Goal: Task Accomplishment & Management: Manage account settings

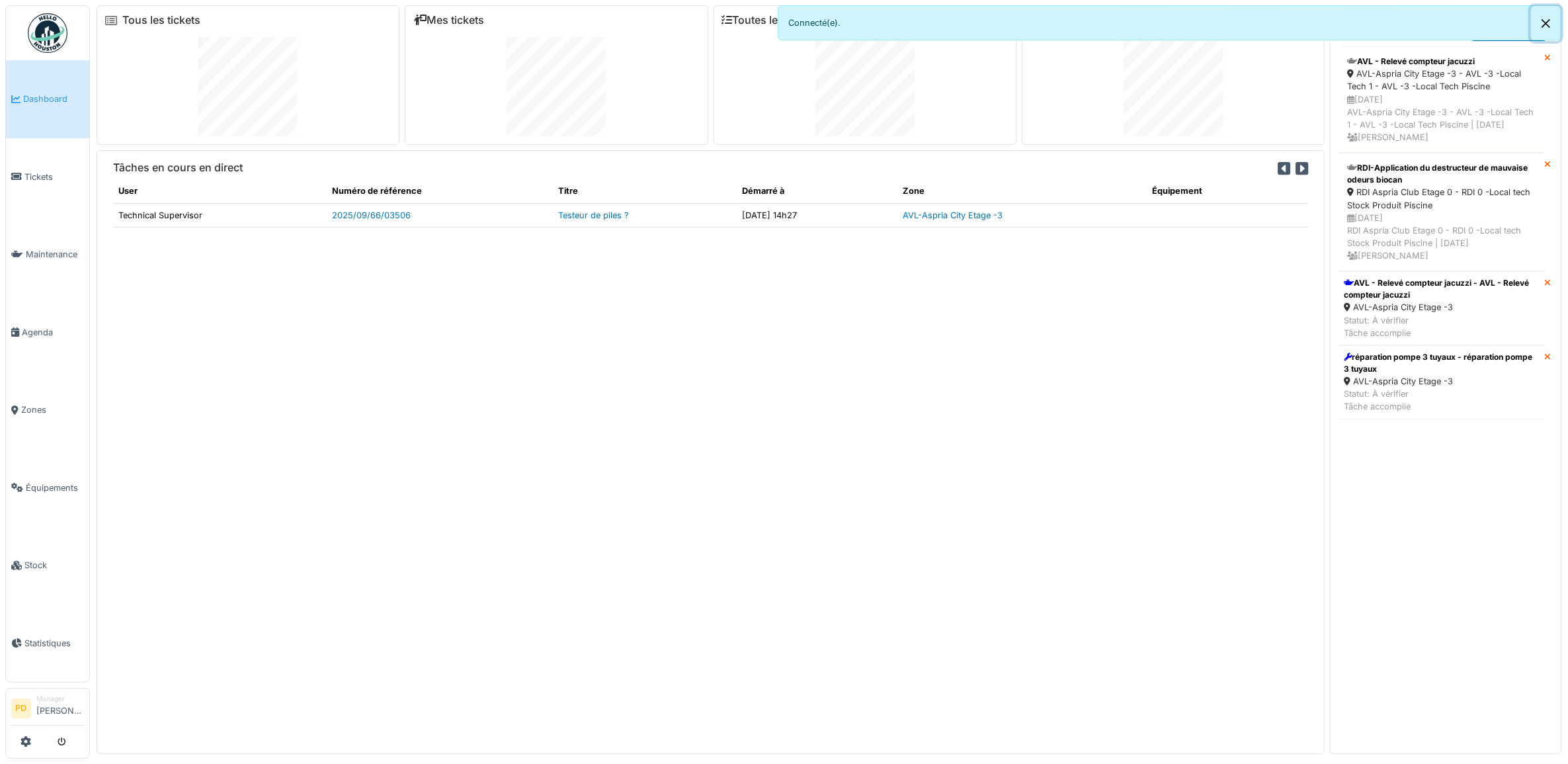
click at [1554, 21] on button "Close" at bounding box center [1545, 24] width 30 height 35
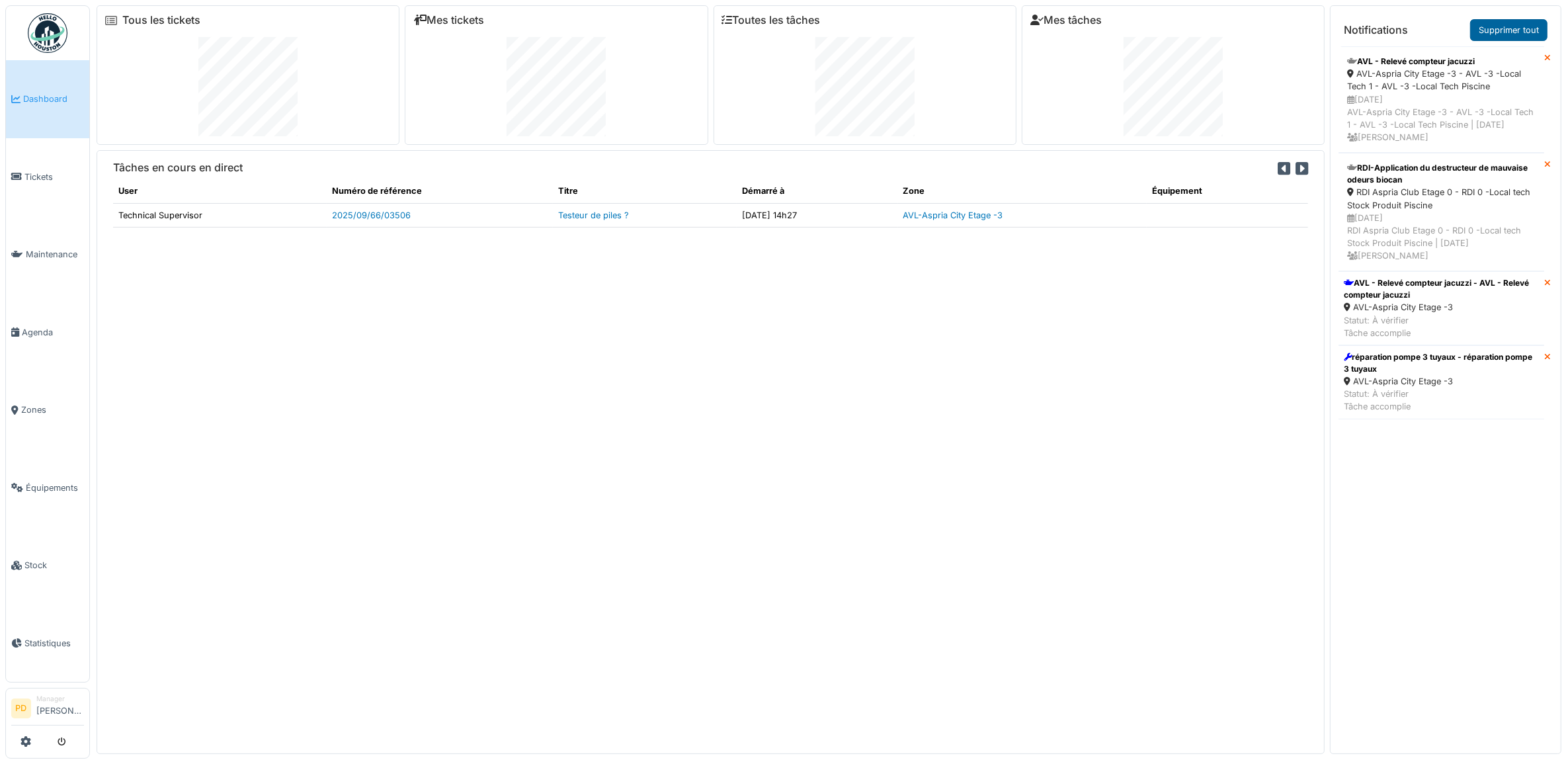
click at [1529, 29] on link "Supprimer tout" at bounding box center [1508, 30] width 78 height 22
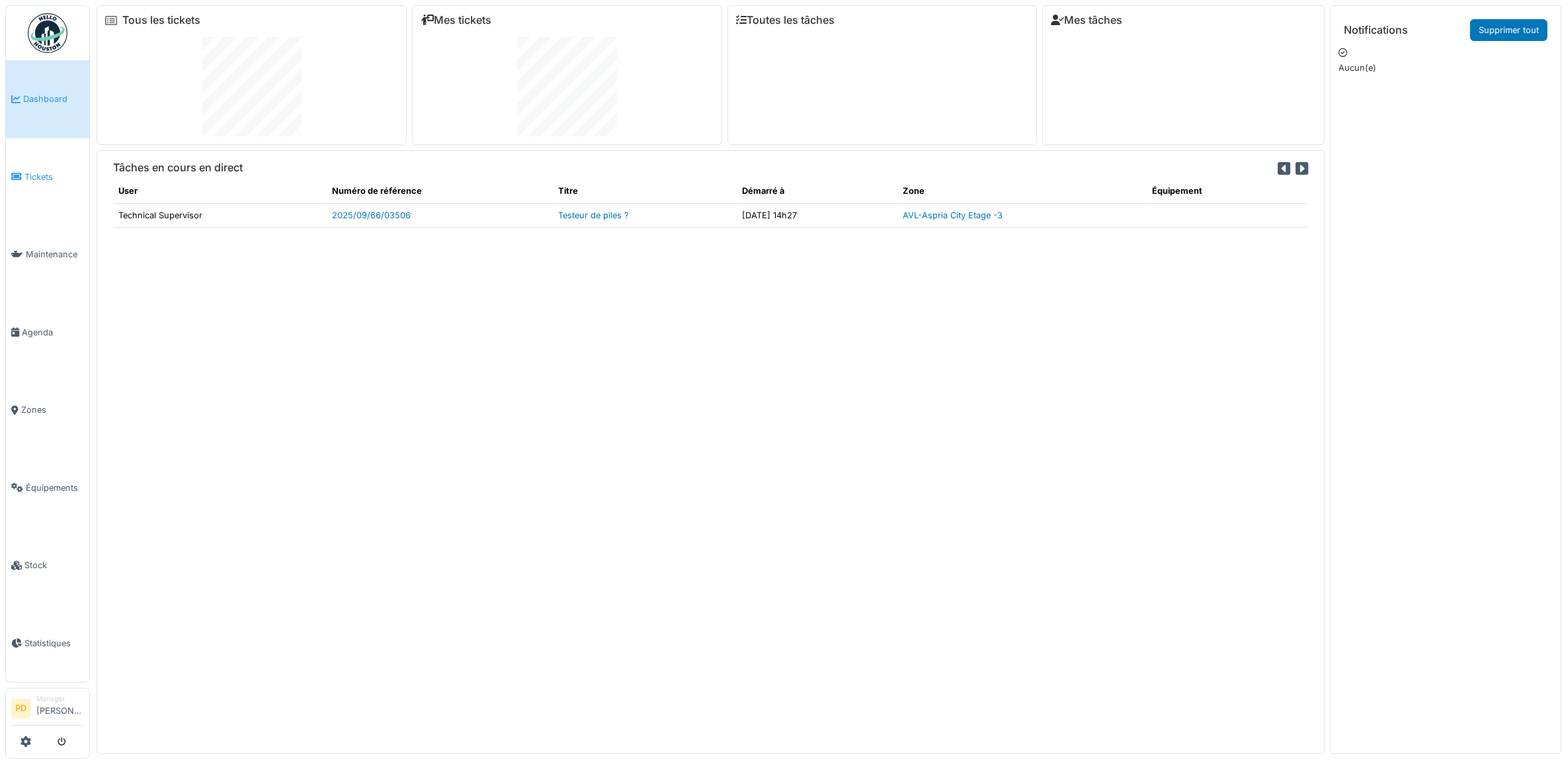
click at [41, 170] on span "Tickets" at bounding box center [54, 176] width 59 height 13
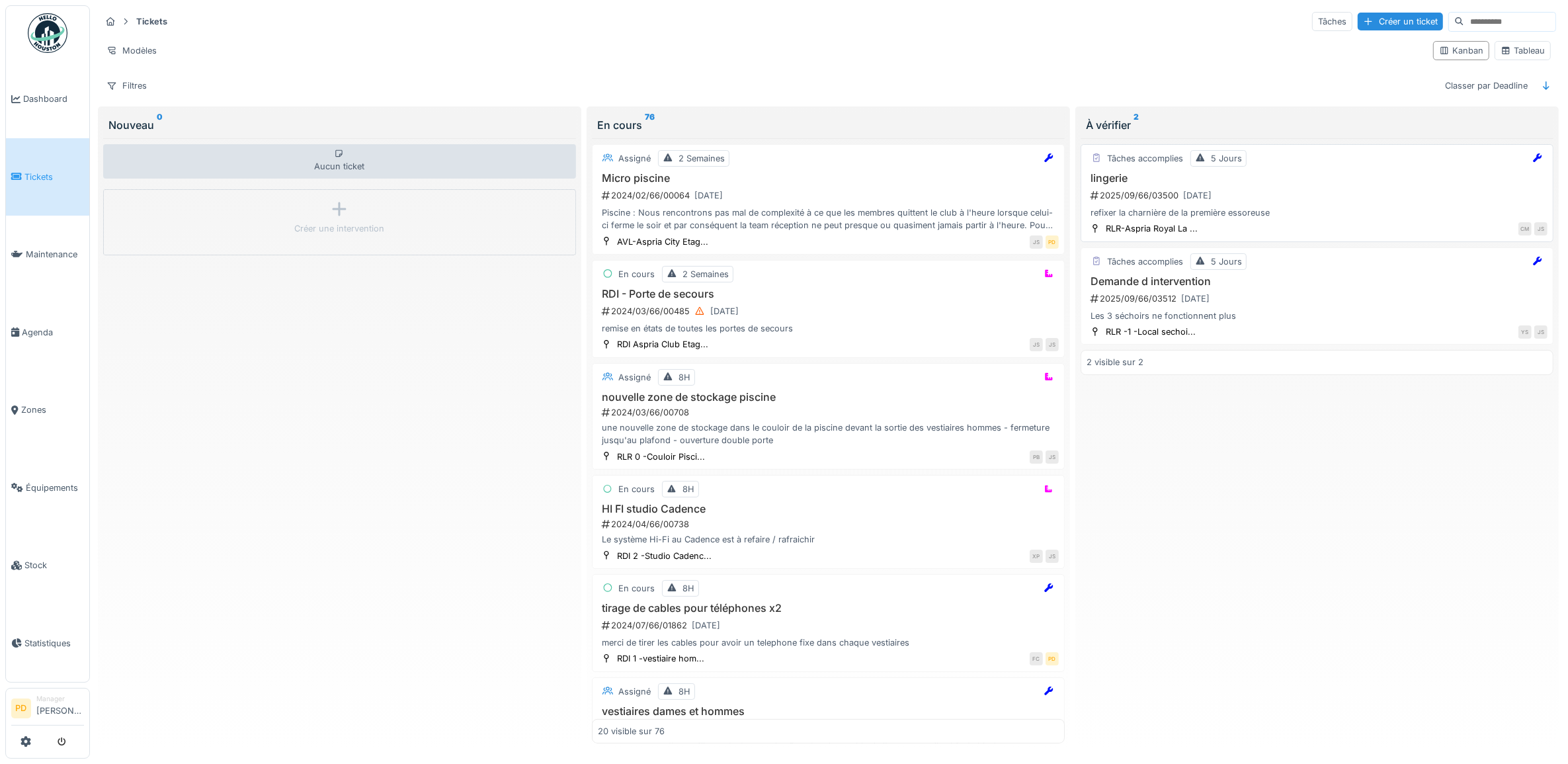
click at [1291, 192] on div "2025/09/66/03500 18/09/2025" at bounding box center [1318, 195] width 459 height 17
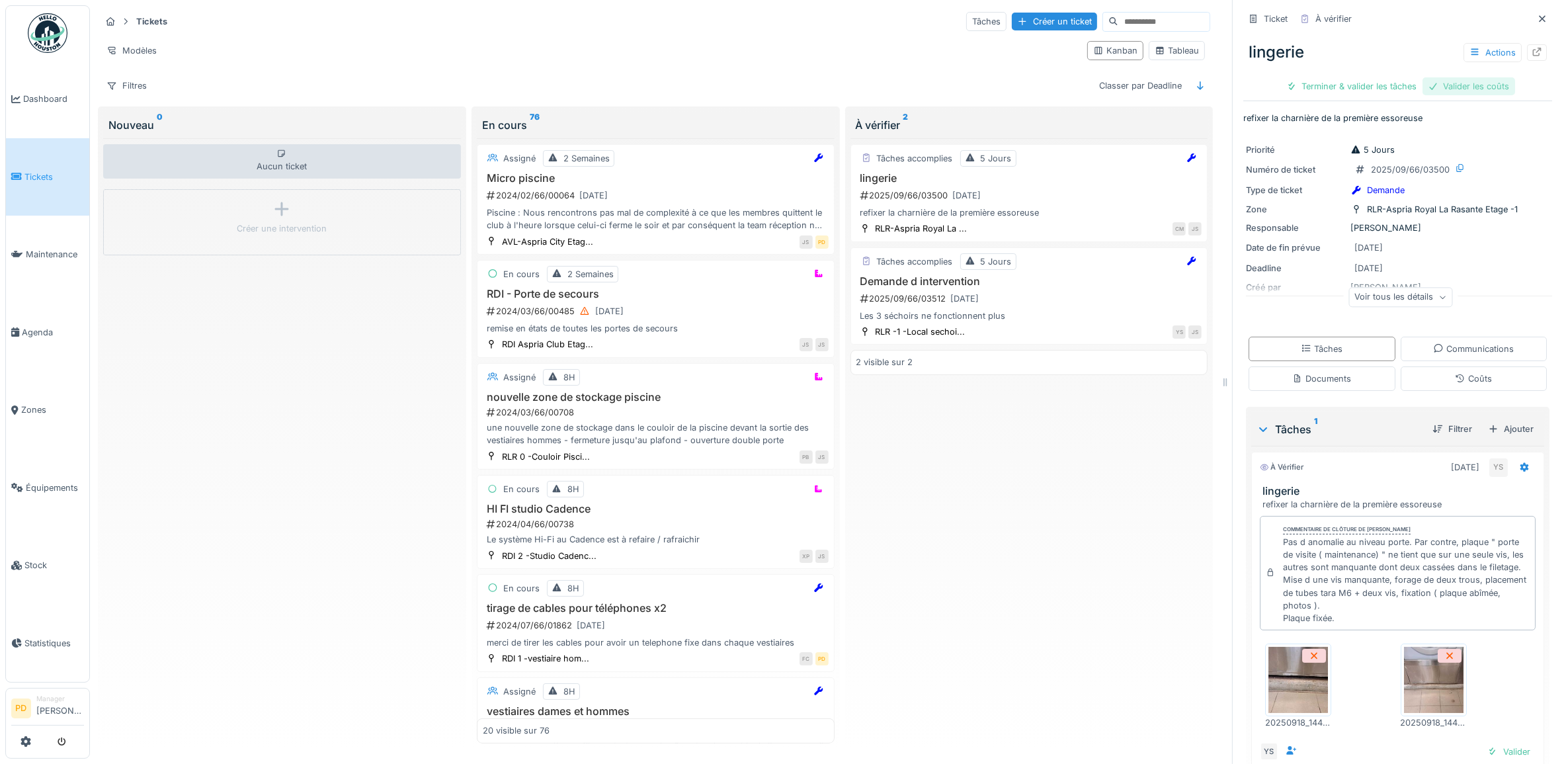
click at [1454, 91] on div "Valider les coûts" at bounding box center [1469, 87] width 93 height 18
click at [1387, 92] on div "Terminer & valider les tâches" at bounding box center [1398, 87] width 142 height 18
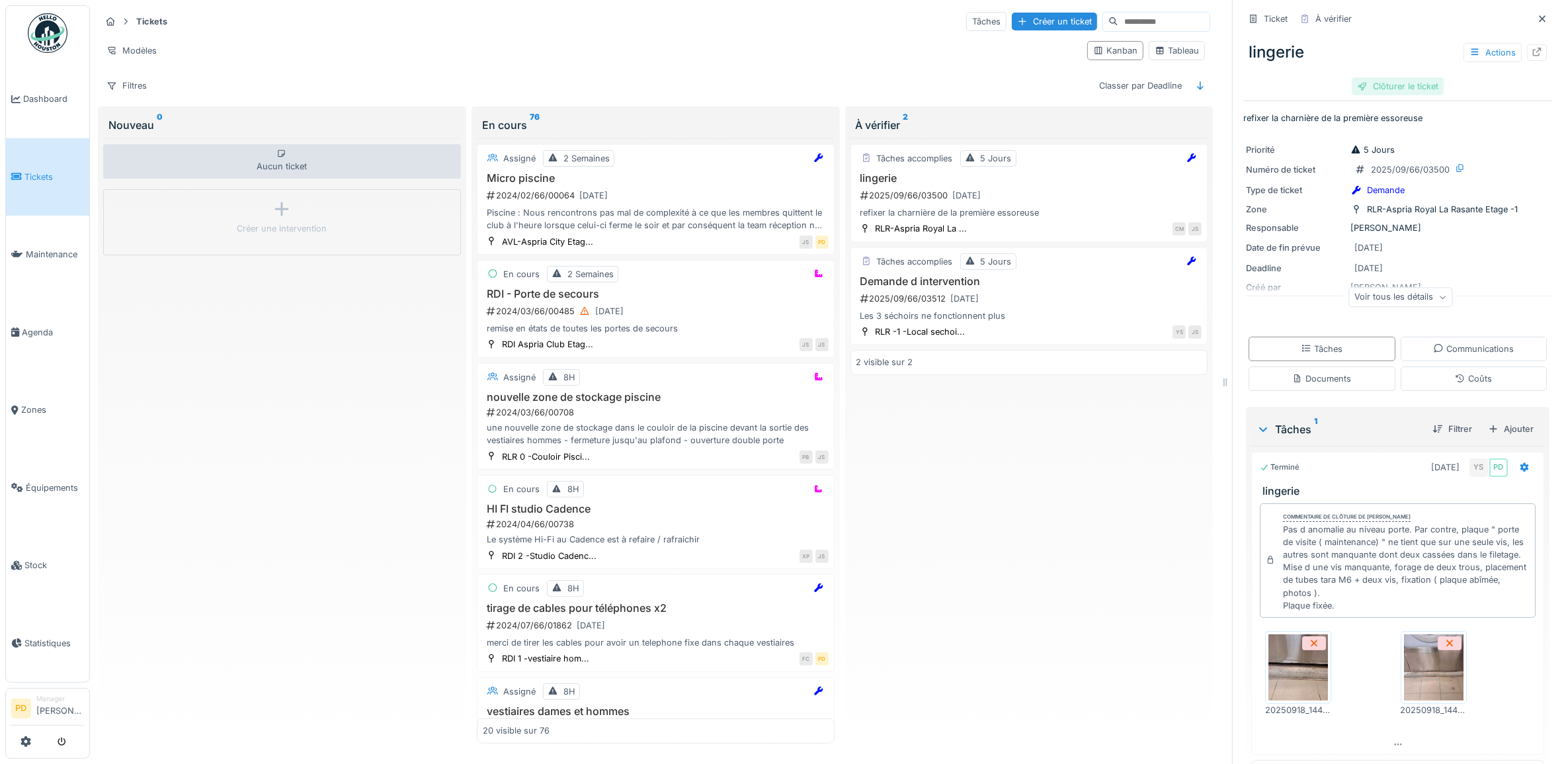
click at [1397, 84] on div "Clôturer le ticket" at bounding box center [1397, 87] width 92 height 18
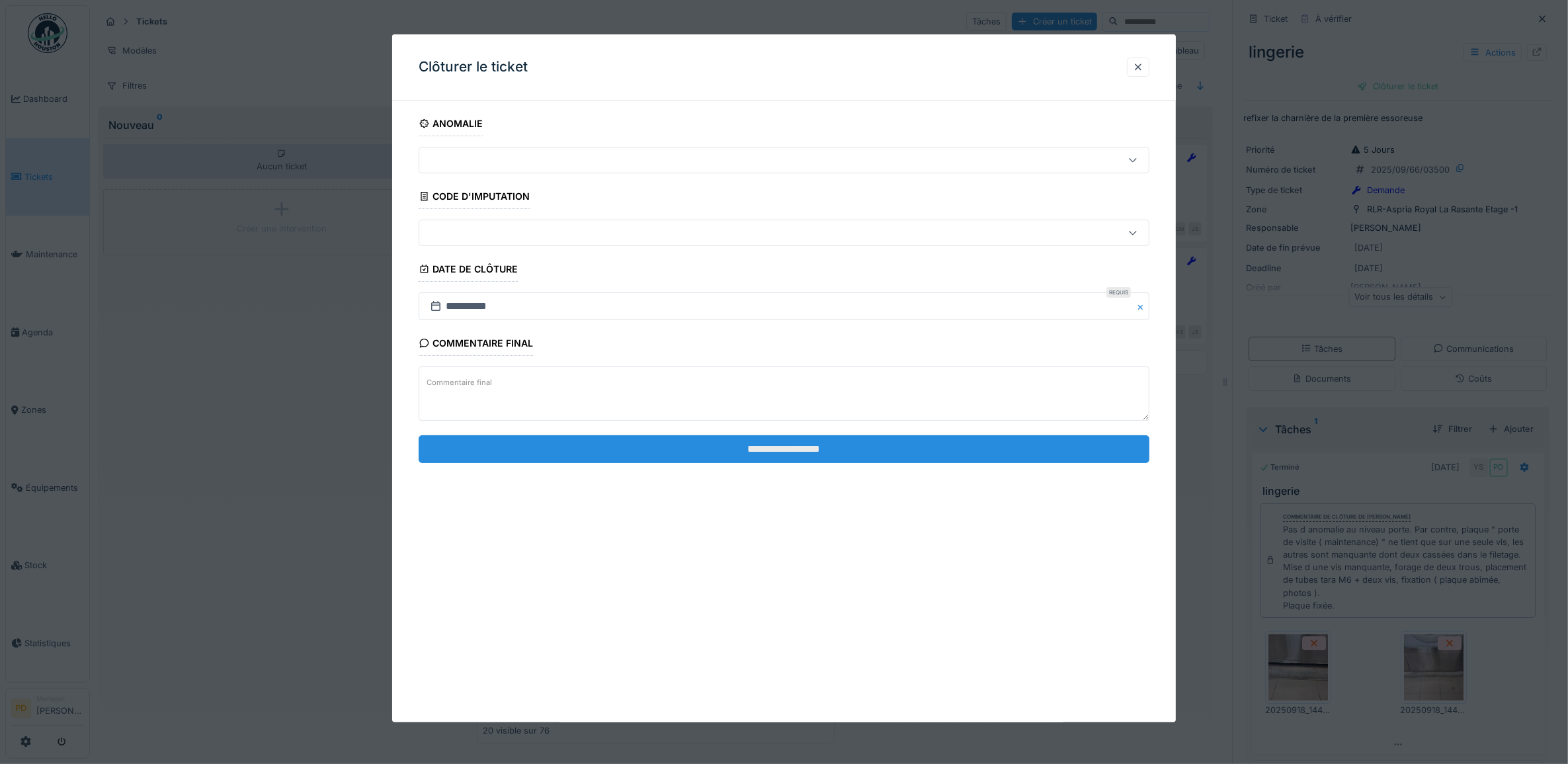
click at [982, 451] on input "**********" at bounding box center [784, 449] width 731 height 28
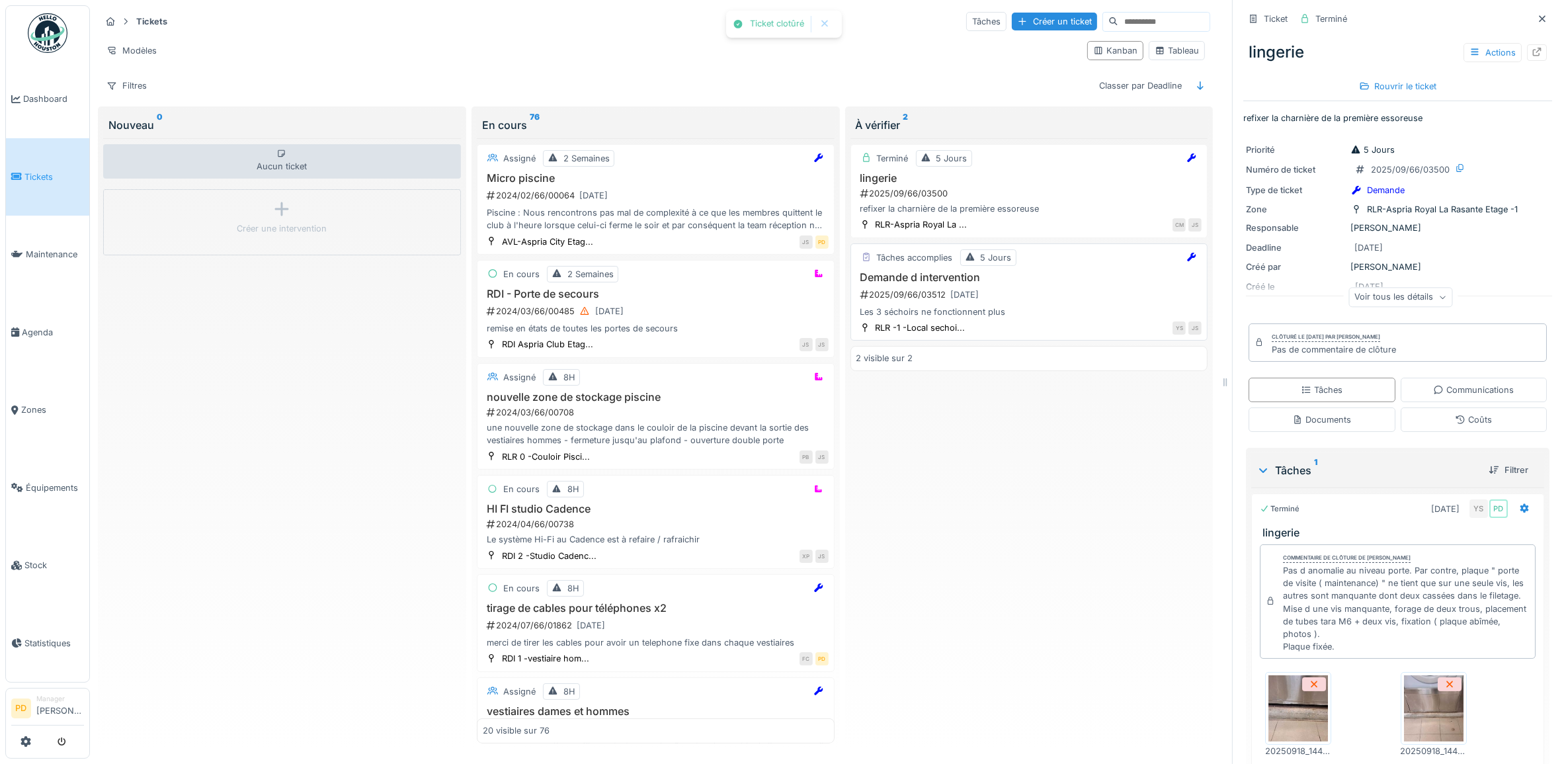
click at [1031, 294] on div "2025/09/66/03512 18/09/2025" at bounding box center [1031, 294] width 344 height 17
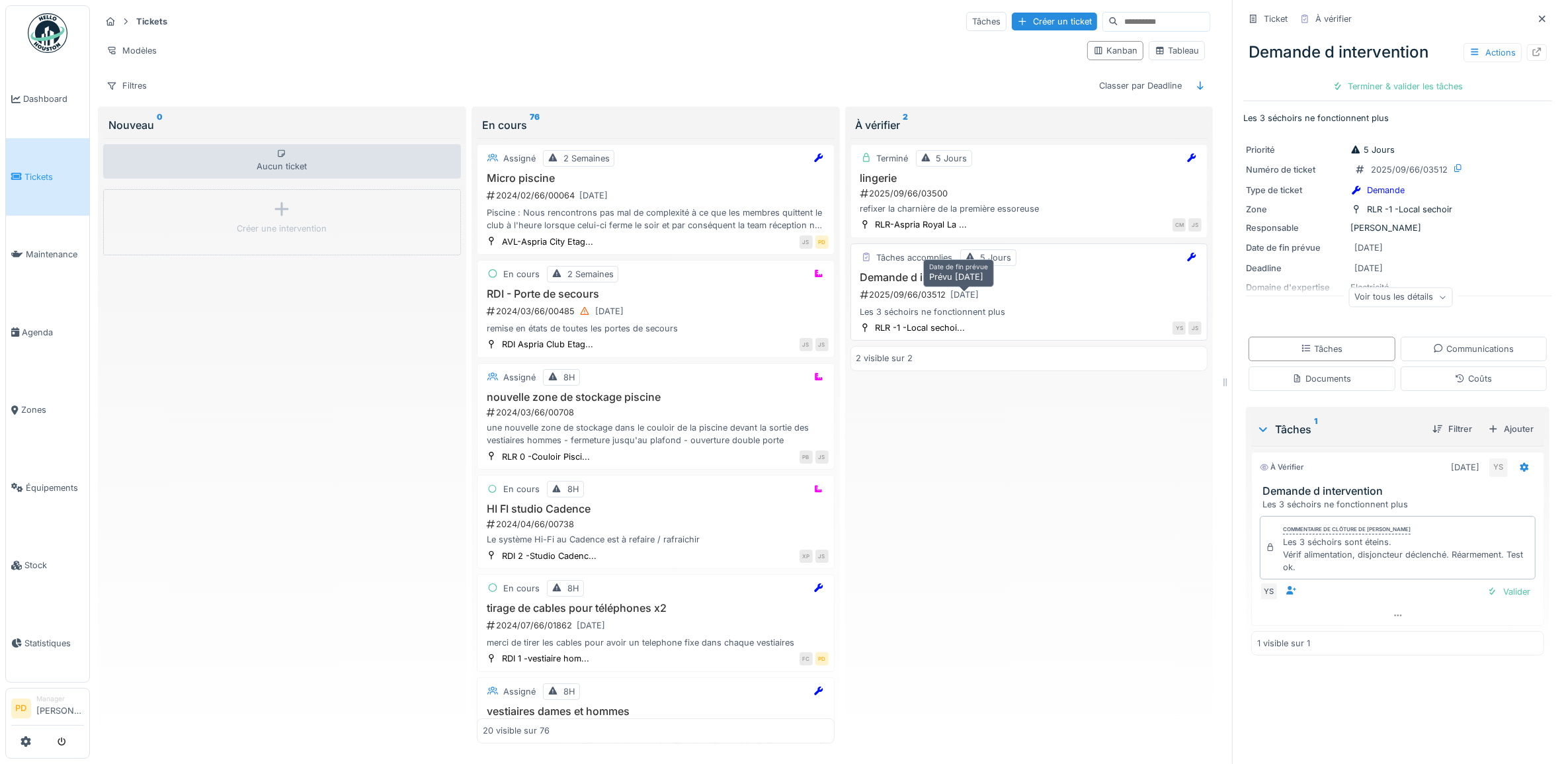
click at [969, 301] on div "18/09/2025" at bounding box center [965, 294] width 29 height 13
click at [1041, 299] on div "2025/09/66/03512 18/09/2025" at bounding box center [1031, 294] width 344 height 17
click at [1033, 195] on div "2025/09/66/03500" at bounding box center [1031, 193] width 344 height 13
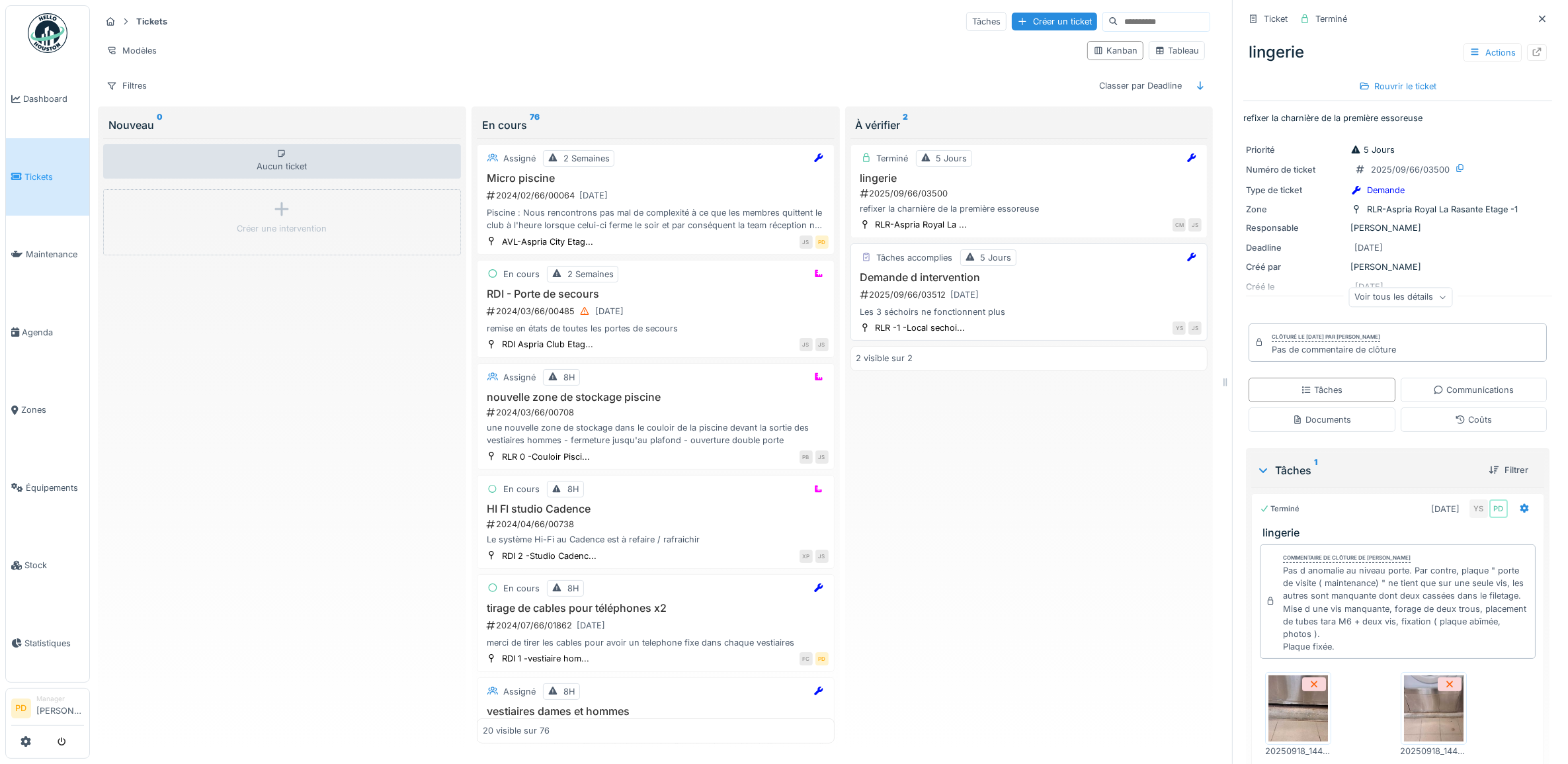
click at [1053, 288] on div "Demande d intervention 2025/09/66/03512 18/09/2025 Les 3 séchoirs ne fonctionne…" at bounding box center [1029, 294] width 345 height 47
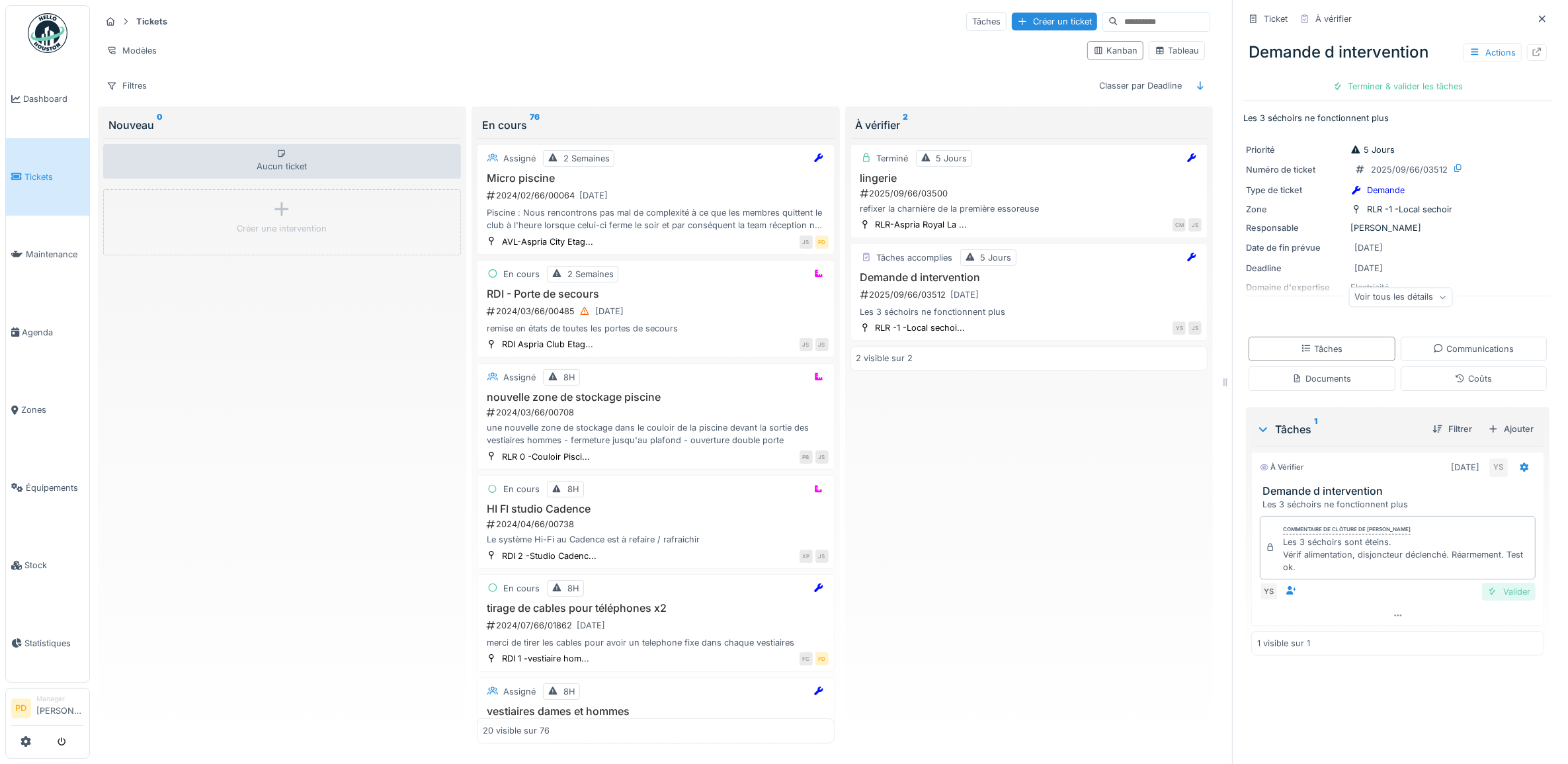
click at [1486, 596] on div "Valider" at bounding box center [1508, 592] width 53 height 18
click at [1384, 85] on div "Terminer & valider les tâches" at bounding box center [1398, 87] width 142 height 18
click at [1384, 85] on div "Clôturer le ticket" at bounding box center [1397, 87] width 92 height 18
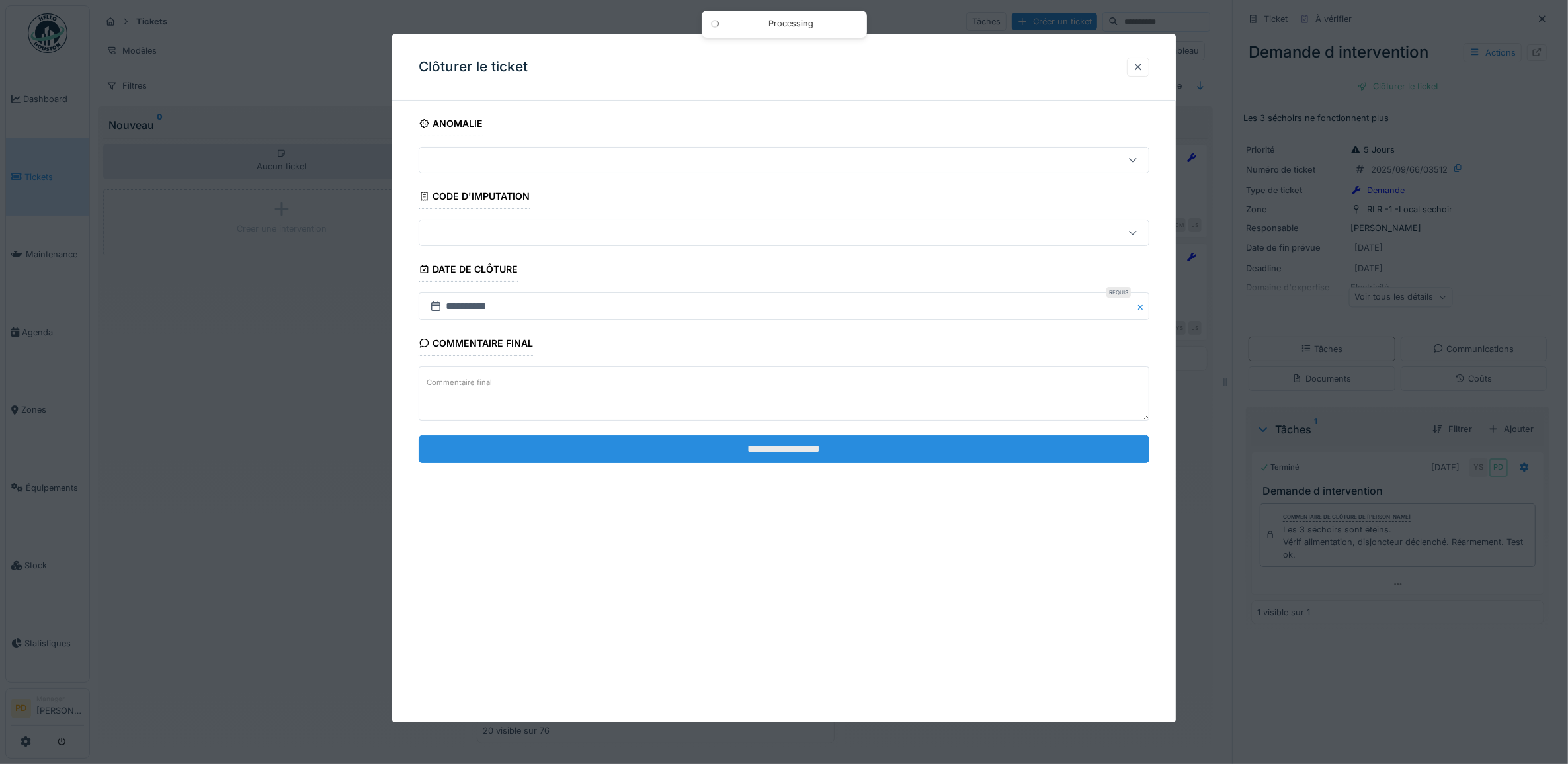
click at [892, 451] on input "**********" at bounding box center [784, 449] width 731 height 28
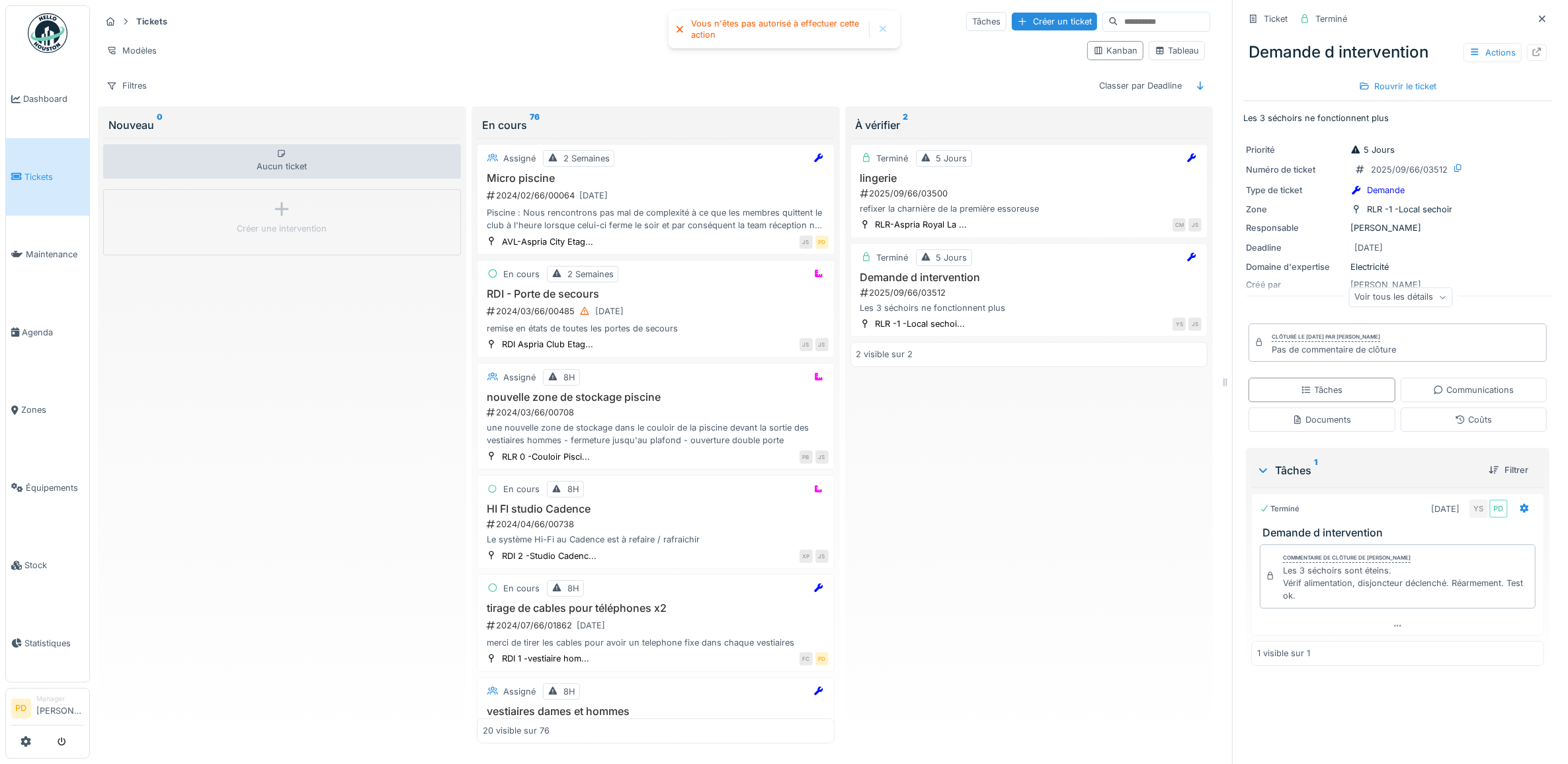
click at [40, 176] on span "Tickets" at bounding box center [54, 176] width 59 height 13
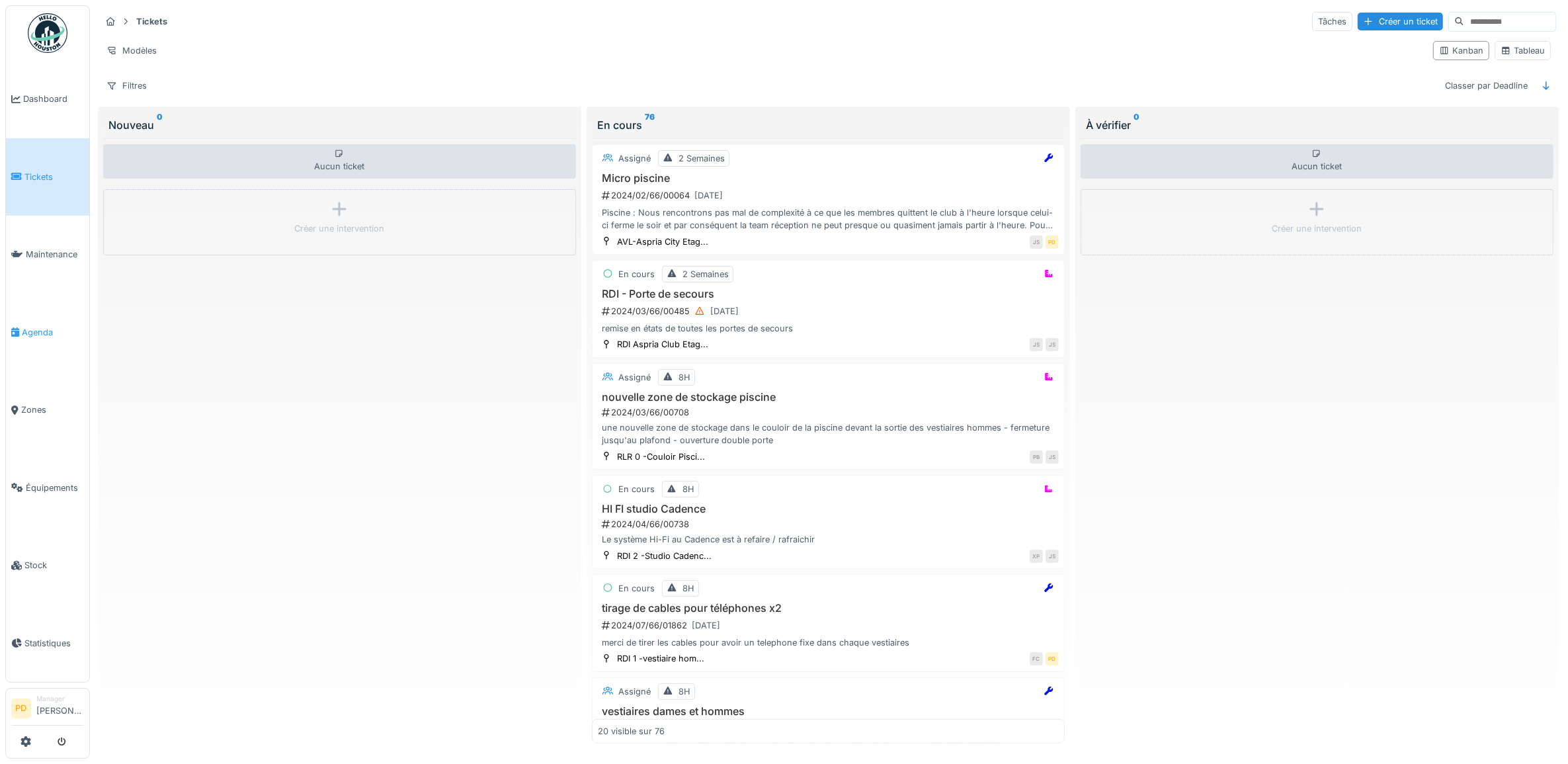
click at [31, 329] on span "Agenda" at bounding box center [52, 332] width 62 height 13
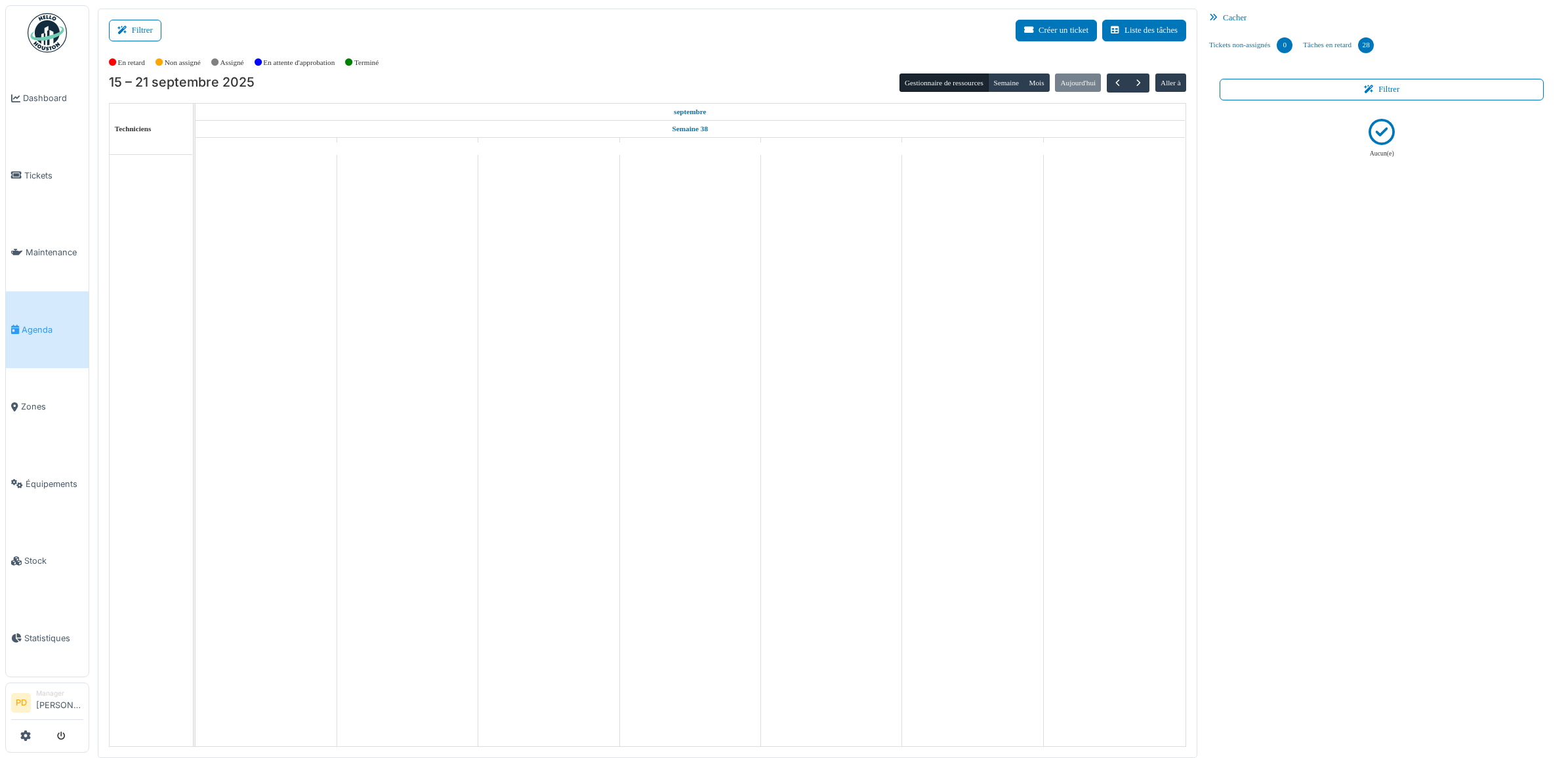
click at [41, 323] on span "Agenda" at bounding box center [52, 329] width 62 height 13
click at [1343, 46] on link "Tâches en retard 28" at bounding box center [1338, 45] width 81 height 35
click at [33, 323] on span "Agenda" at bounding box center [52, 329] width 62 height 13
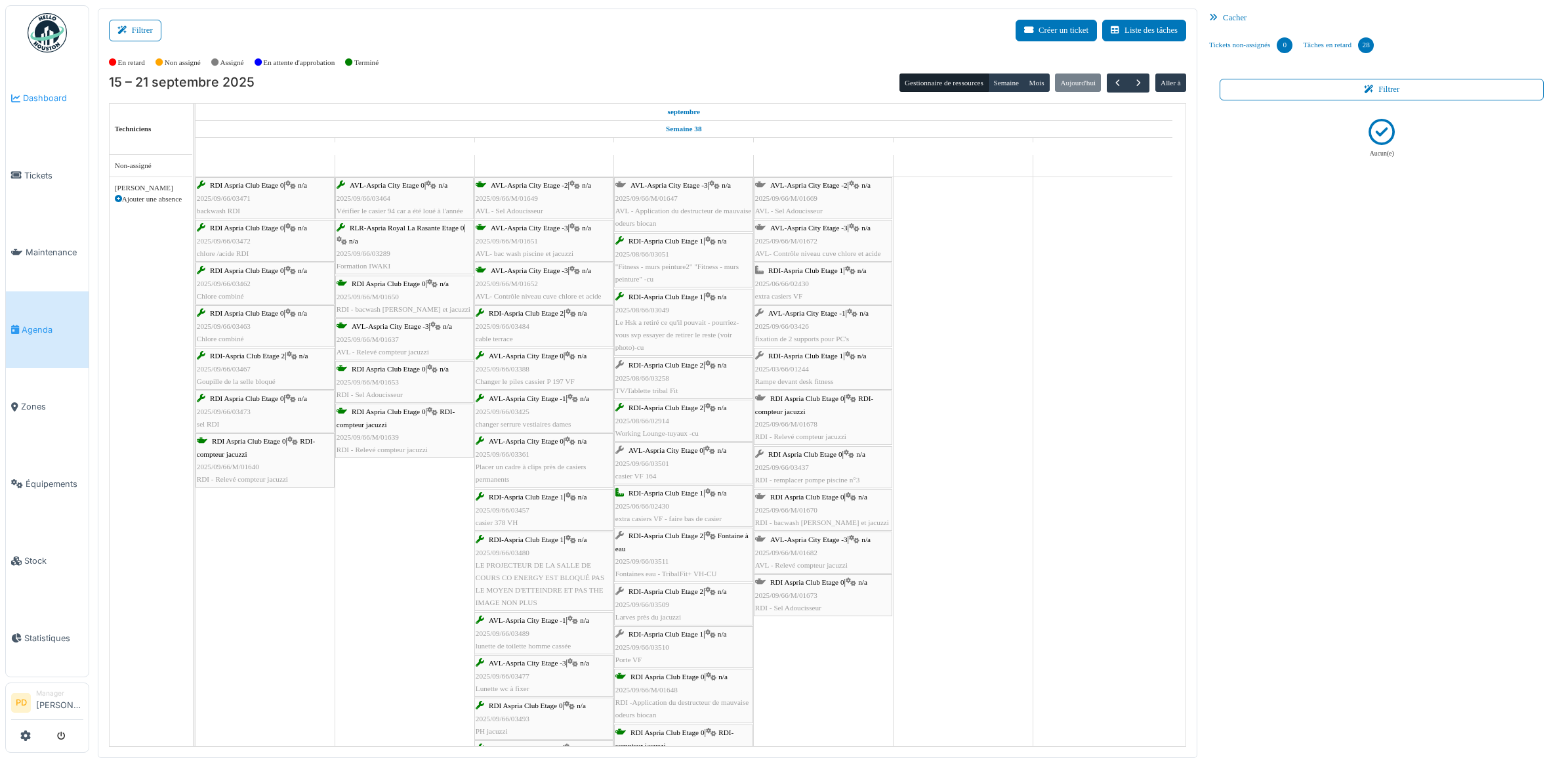
click at [54, 97] on span "Dashboard" at bounding box center [54, 98] width 61 height 13
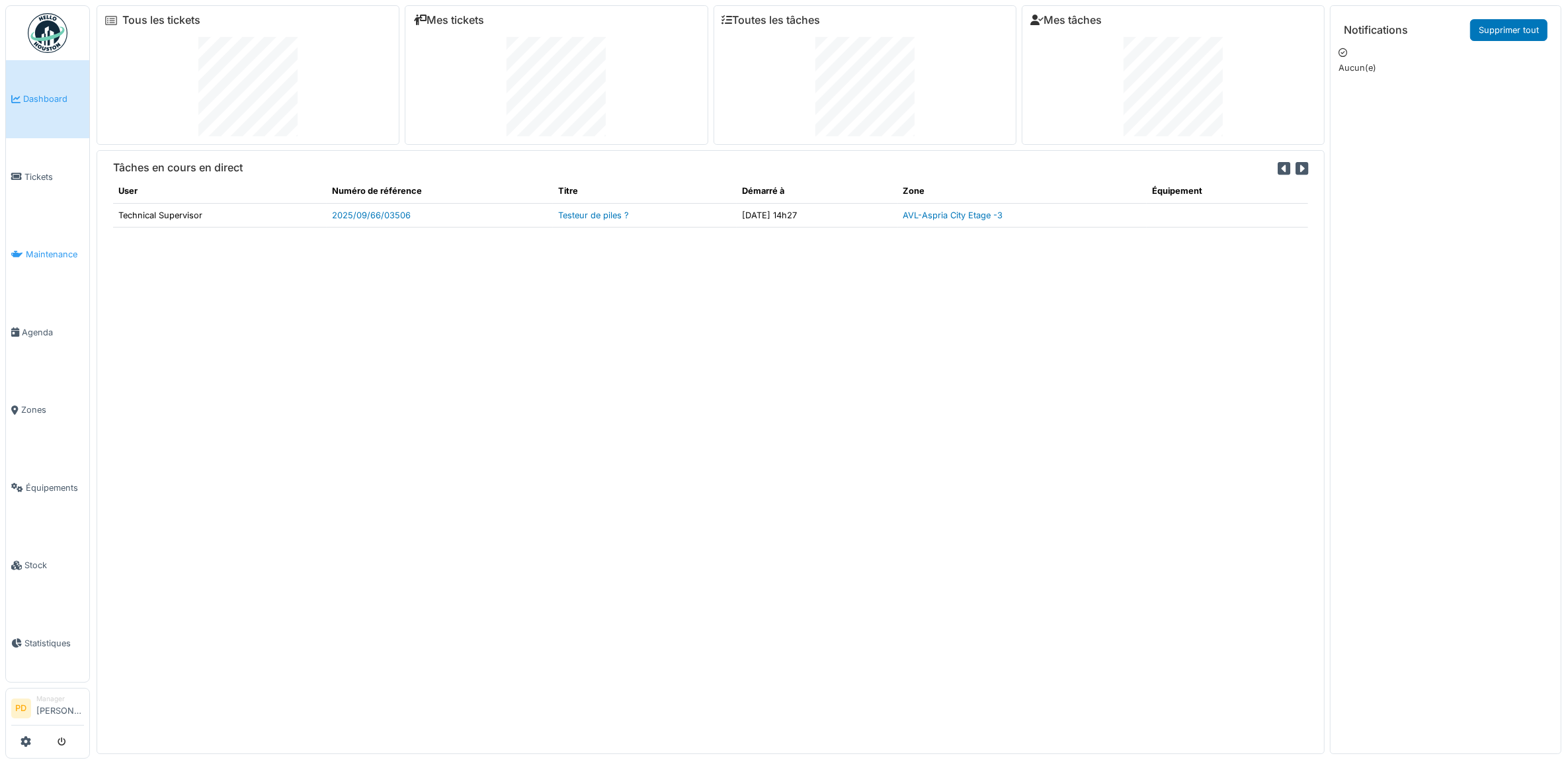
click at [50, 248] on span "Maintenance" at bounding box center [54, 254] width 58 height 13
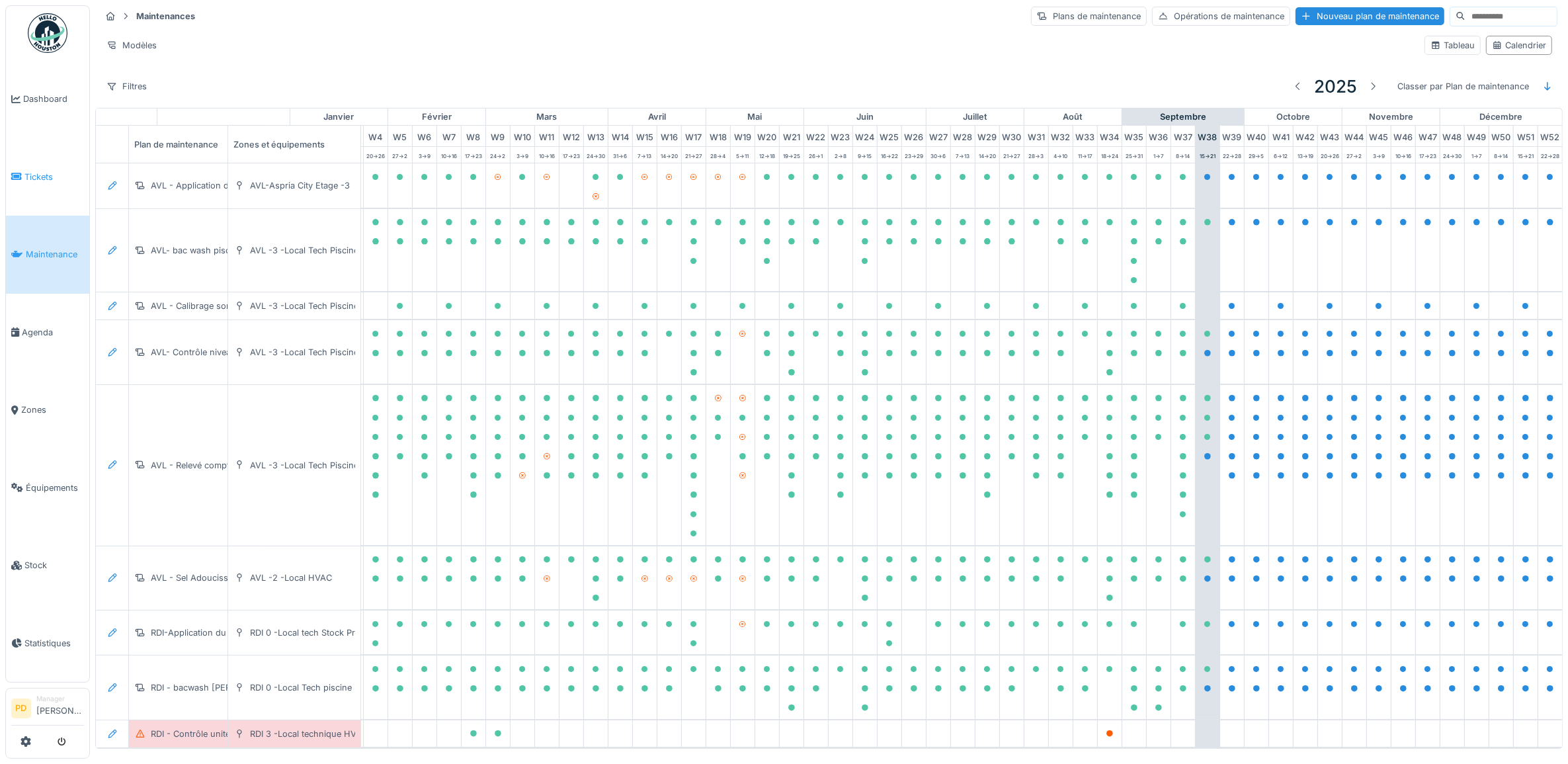
scroll to position [0, 130]
click at [45, 326] on span "Agenda" at bounding box center [52, 332] width 62 height 13
click at [37, 331] on span "Agenda" at bounding box center [52, 332] width 62 height 13
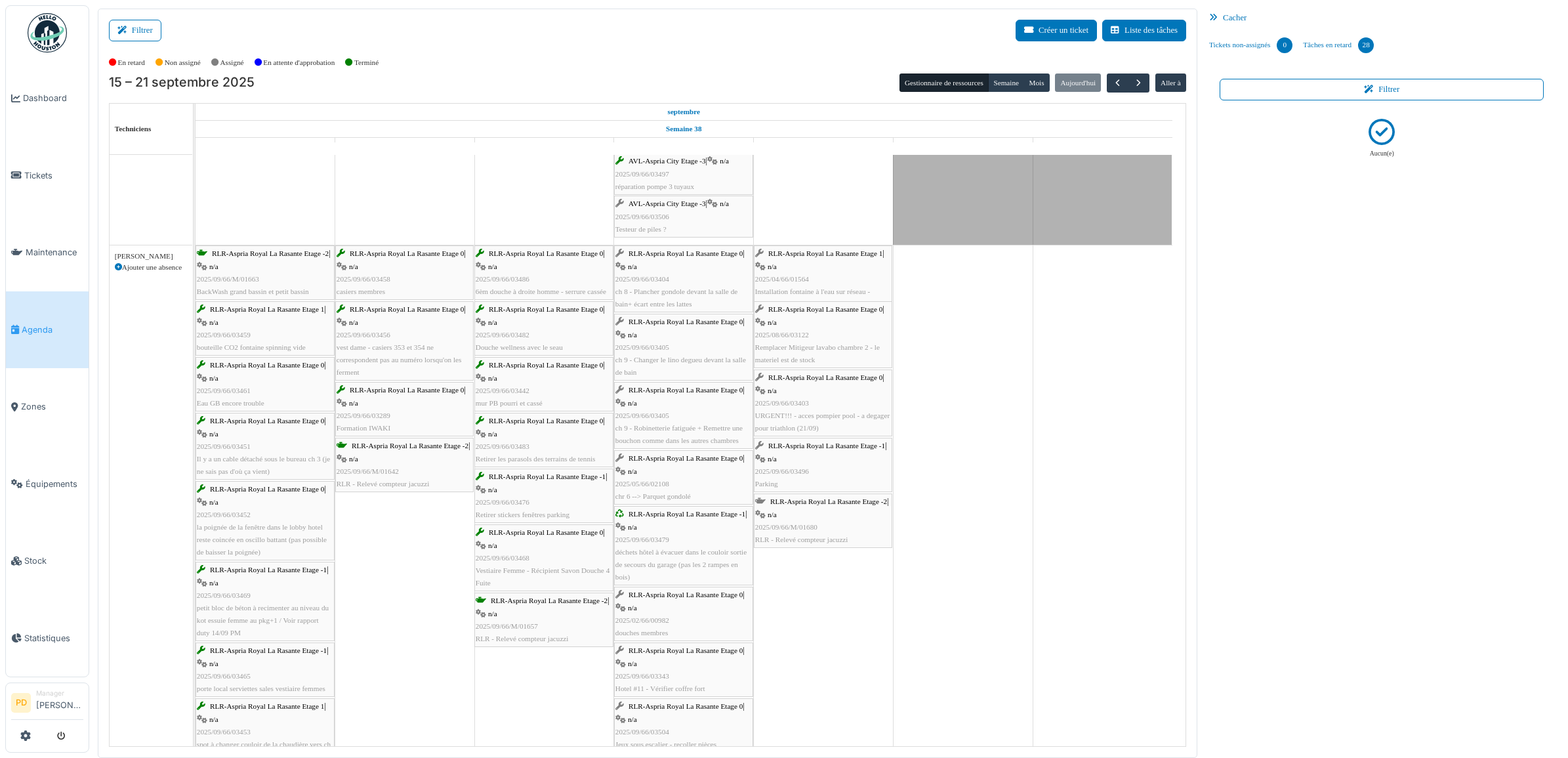
scroll to position [2214, 0]
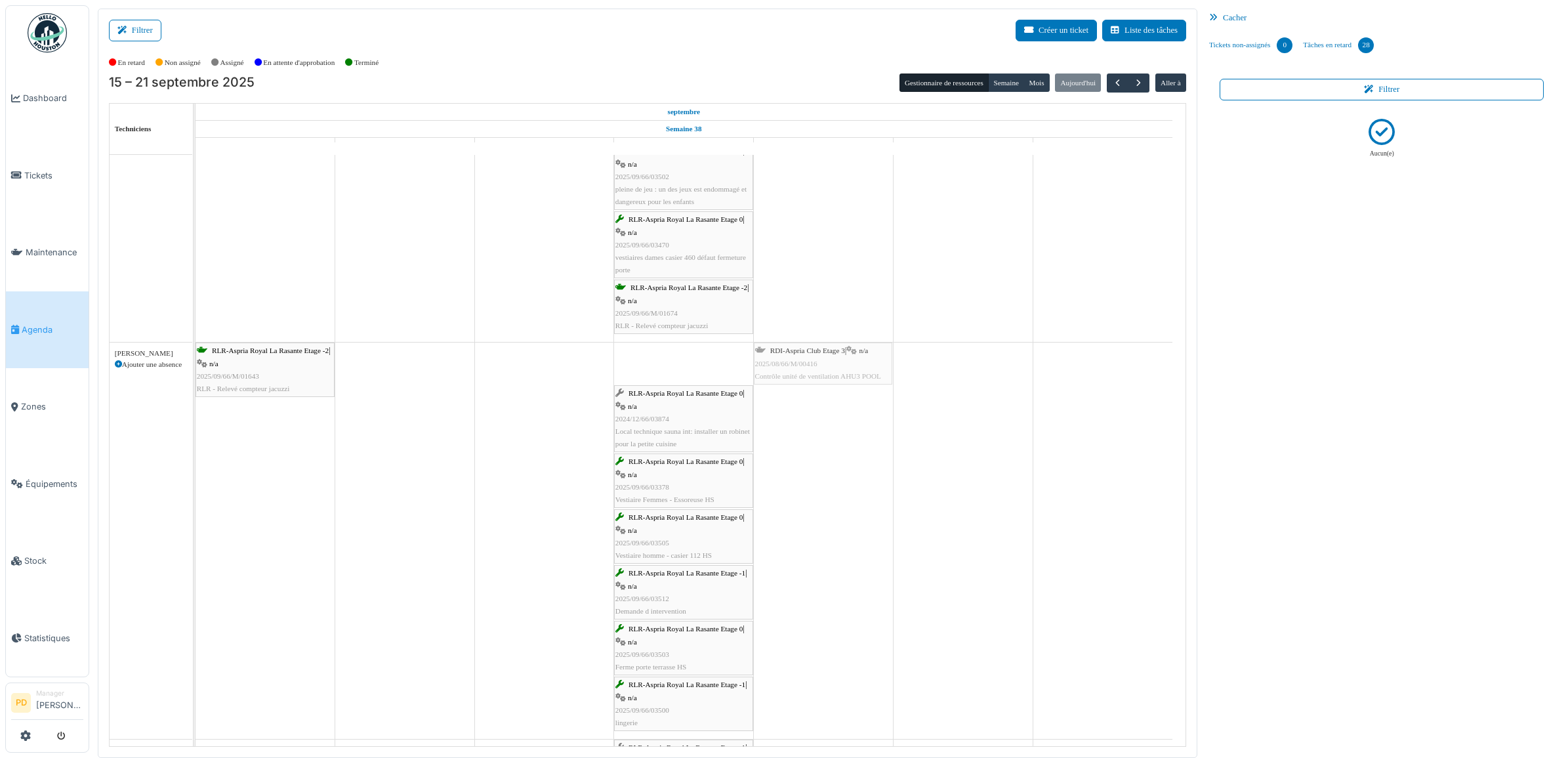
drag, startPoint x: 677, startPoint y: 360, endPoint x: 690, endPoint y: 360, distance: 13.0
click at [195, 360] on div "RLR-Aspria Royal La Rasante Etage -2 | n/a 2025/09/66/M/01643 RLR - Relevé comp…" at bounding box center [195, 541] width 0 height 397
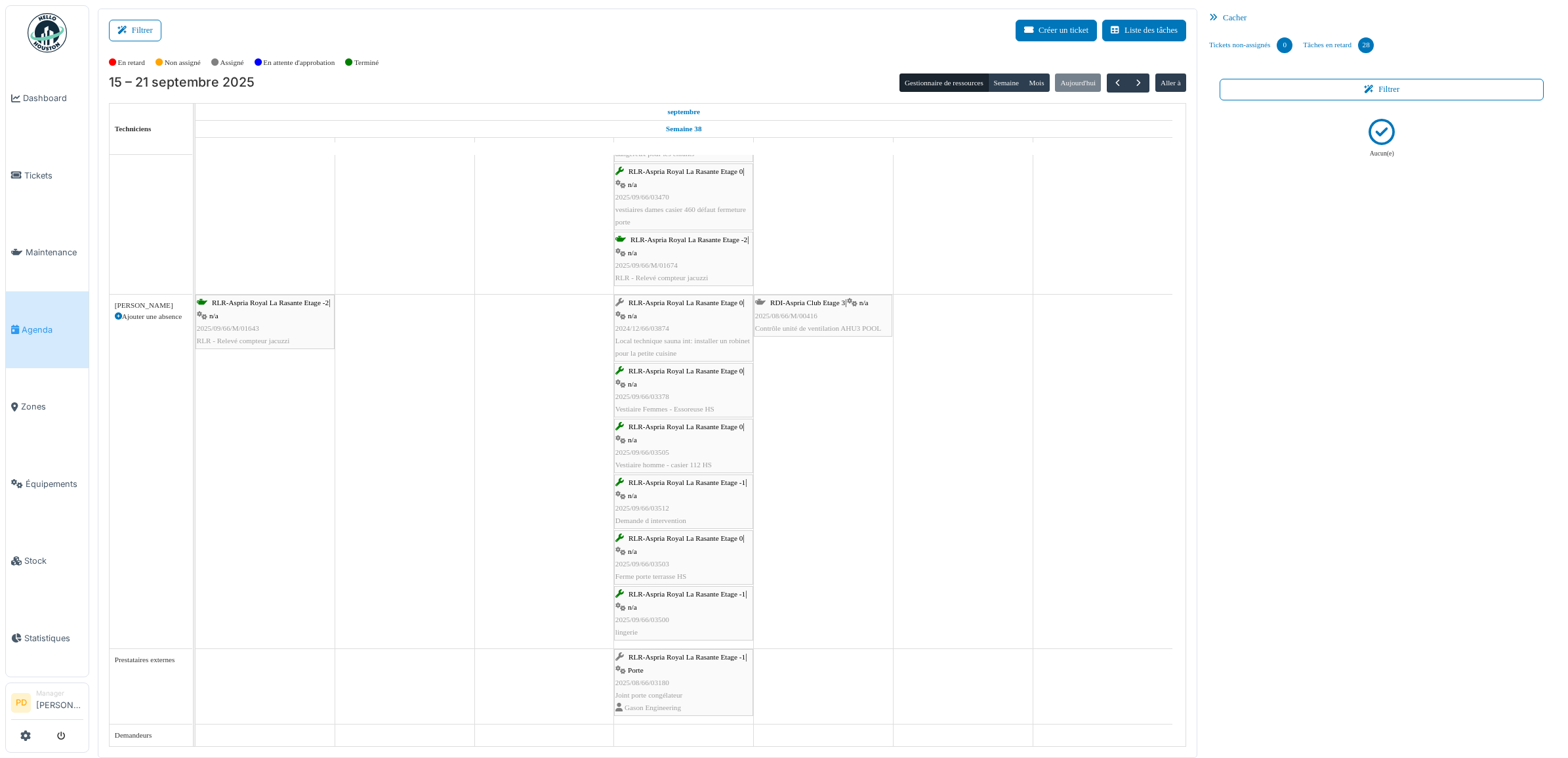
click at [702, 593] on span "RLR-Aspria Royal La Rasante Etage -1" at bounding box center [687, 594] width 117 height 8
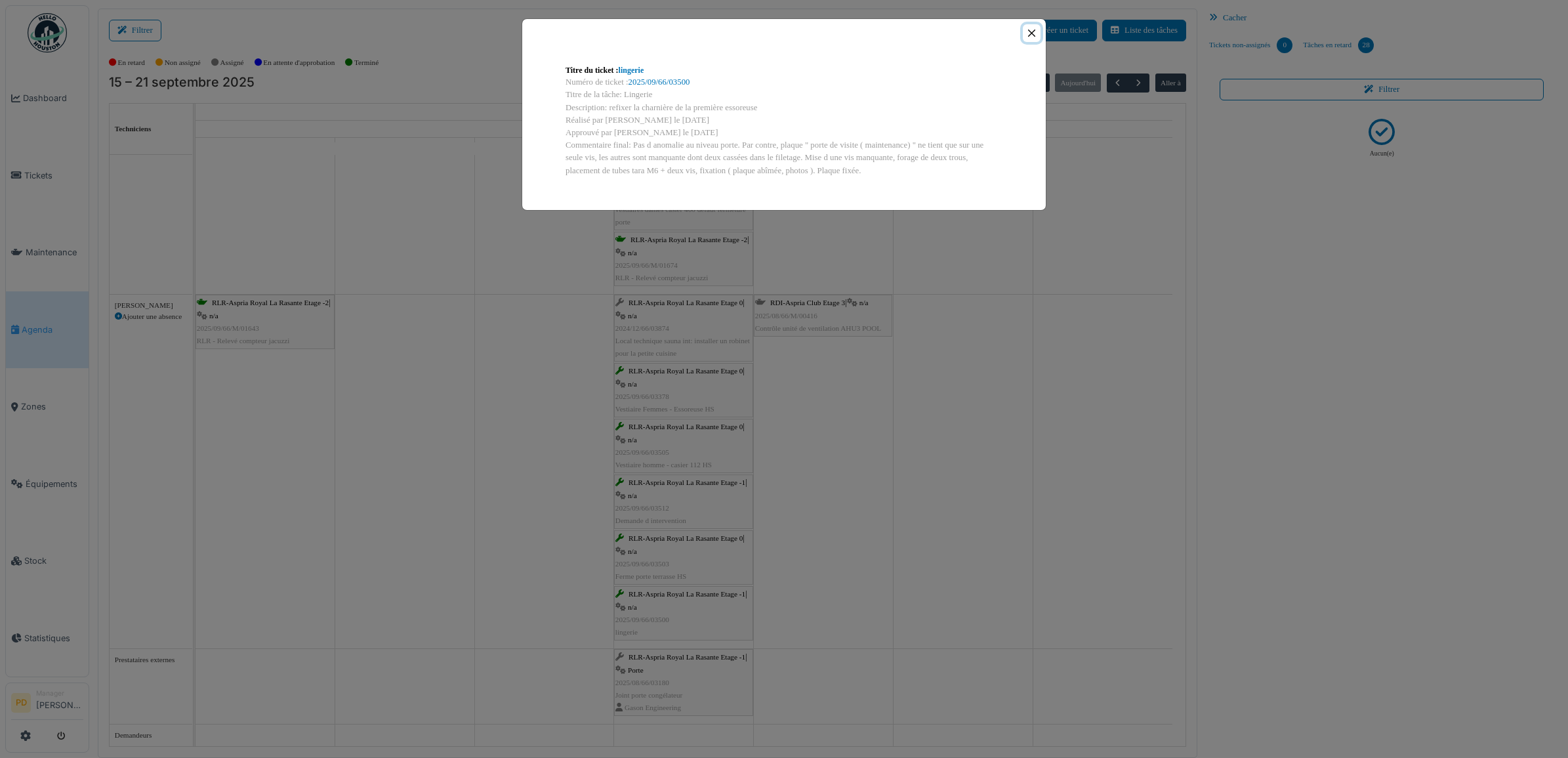
click at [1030, 33] on button "Close" at bounding box center [1031, 33] width 18 height 18
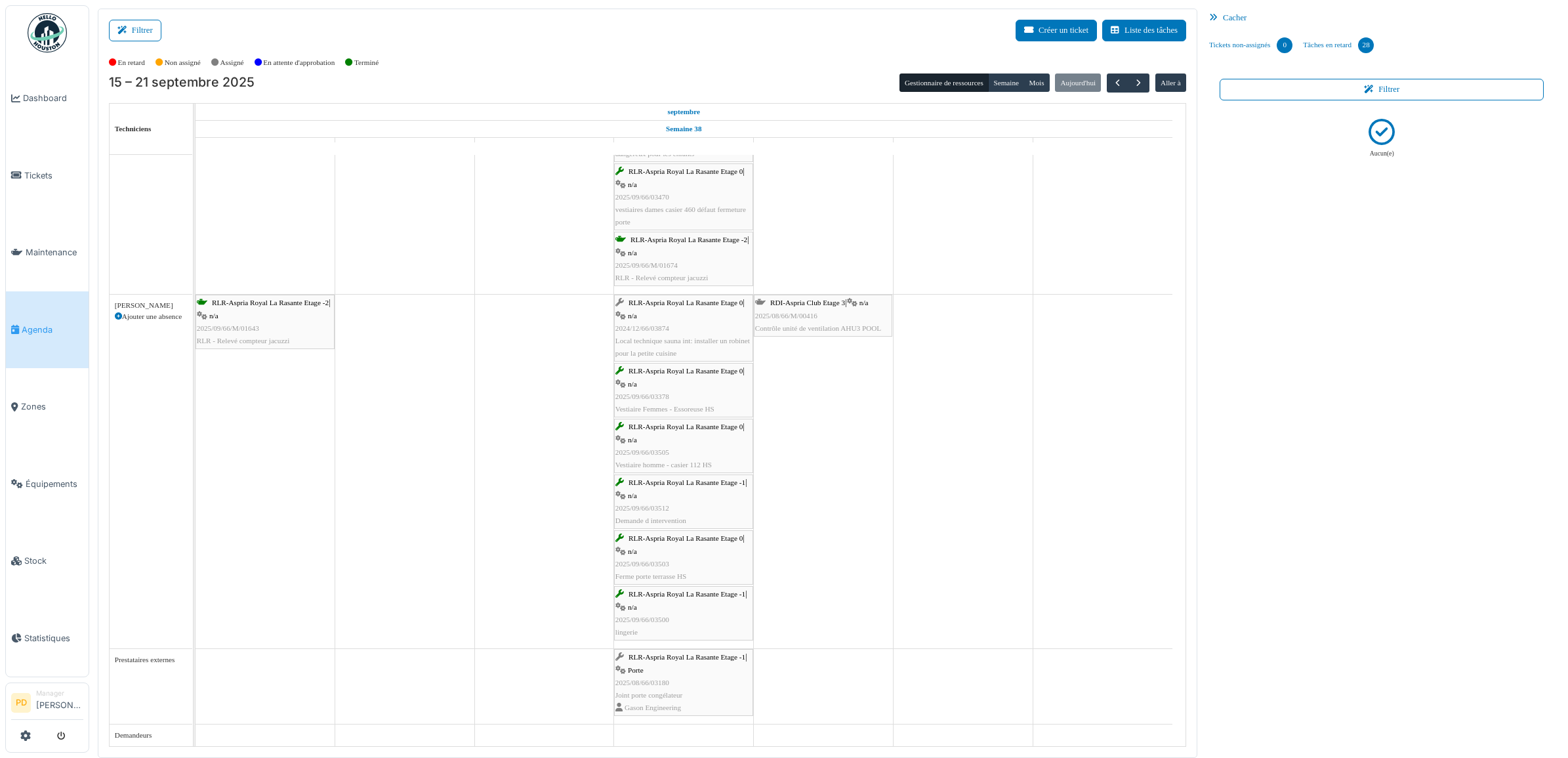
click at [682, 483] on span "RLR-Aspria Royal La Rasante Etage -1" at bounding box center [687, 483] width 117 height 8
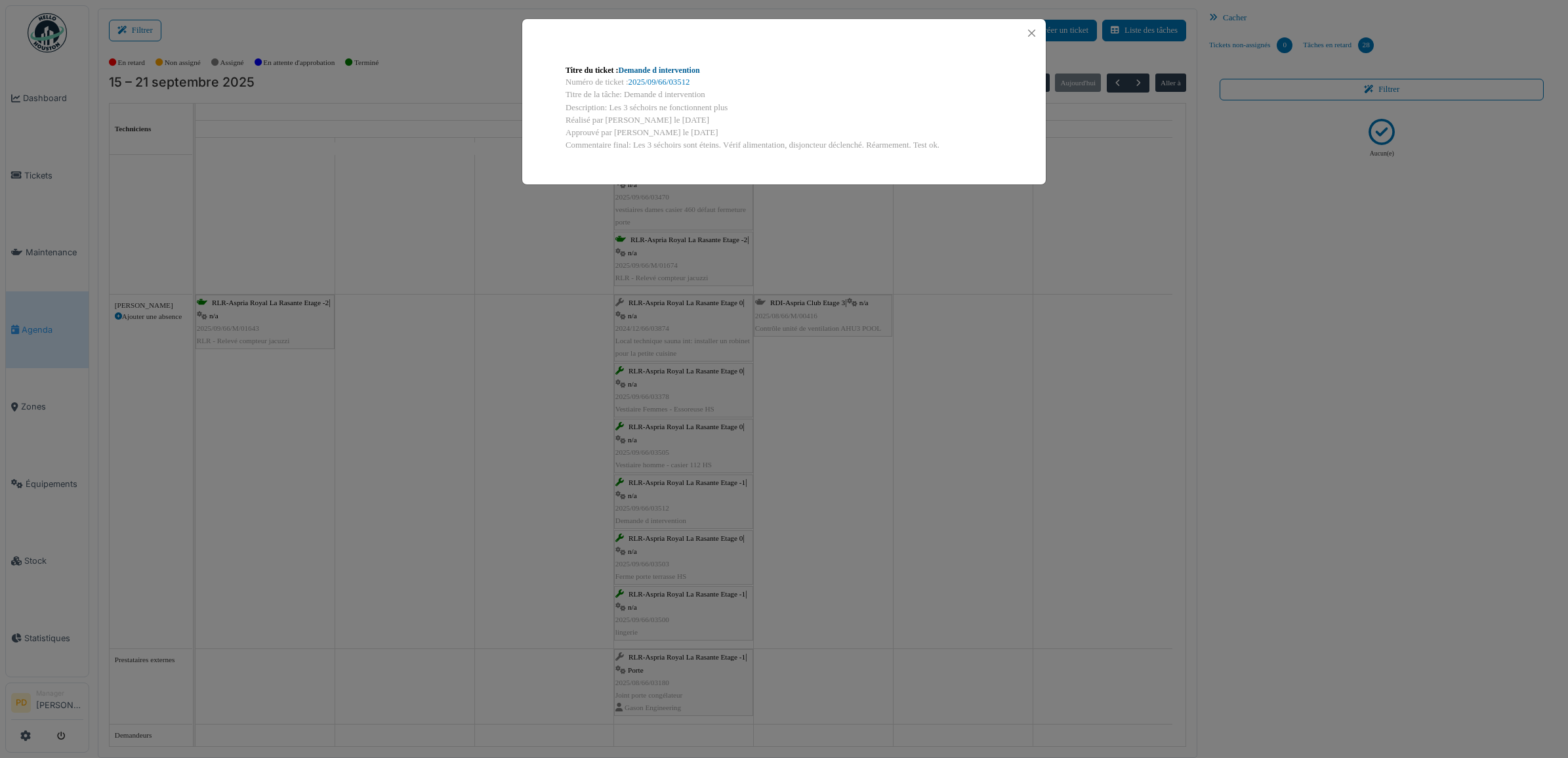
click at [654, 67] on link "Demande d intervention" at bounding box center [659, 69] width 81 height 9
click at [1034, 31] on button "Close" at bounding box center [1031, 33] width 18 height 18
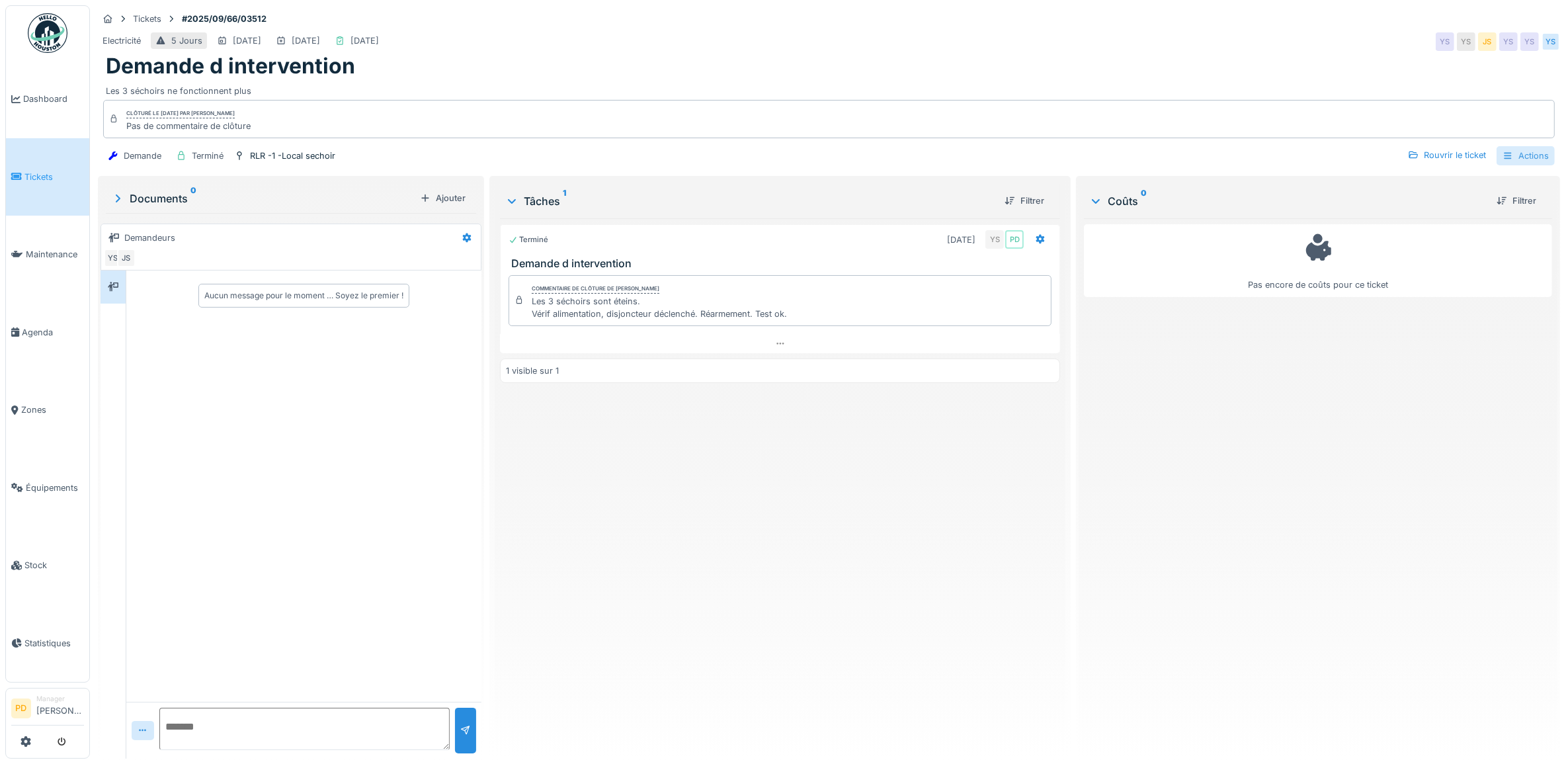
click at [1502, 157] on icon at bounding box center [1507, 156] width 11 height 9
click at [1029, 239] on div at bounding box center [1039, 239] width 23 height 19
click at [1186, 205] on div "Coûts 0" at bounding box center [1286, 201] width 397 height 16
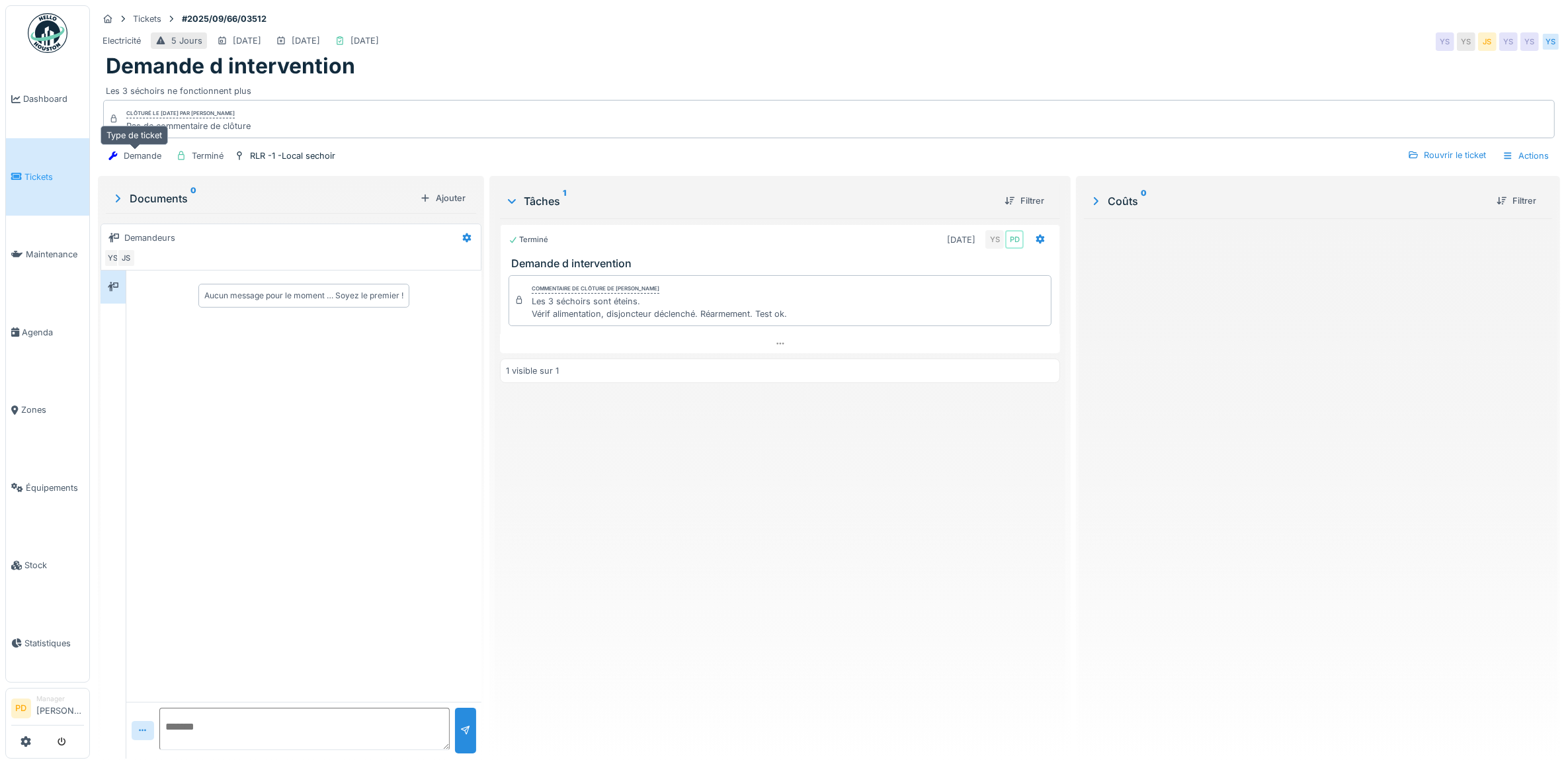
click at [134, 157] on div "Demande" at bounding box center [143, 156] width 37 height 13
click at [1512, 159] on div "Actions" at bounding box center [1525, 155] width 58 height 19
click at [1399, 262] on div "Consulter les journaux d'activité" at bounding box center [1444, 265] width 162 height 20
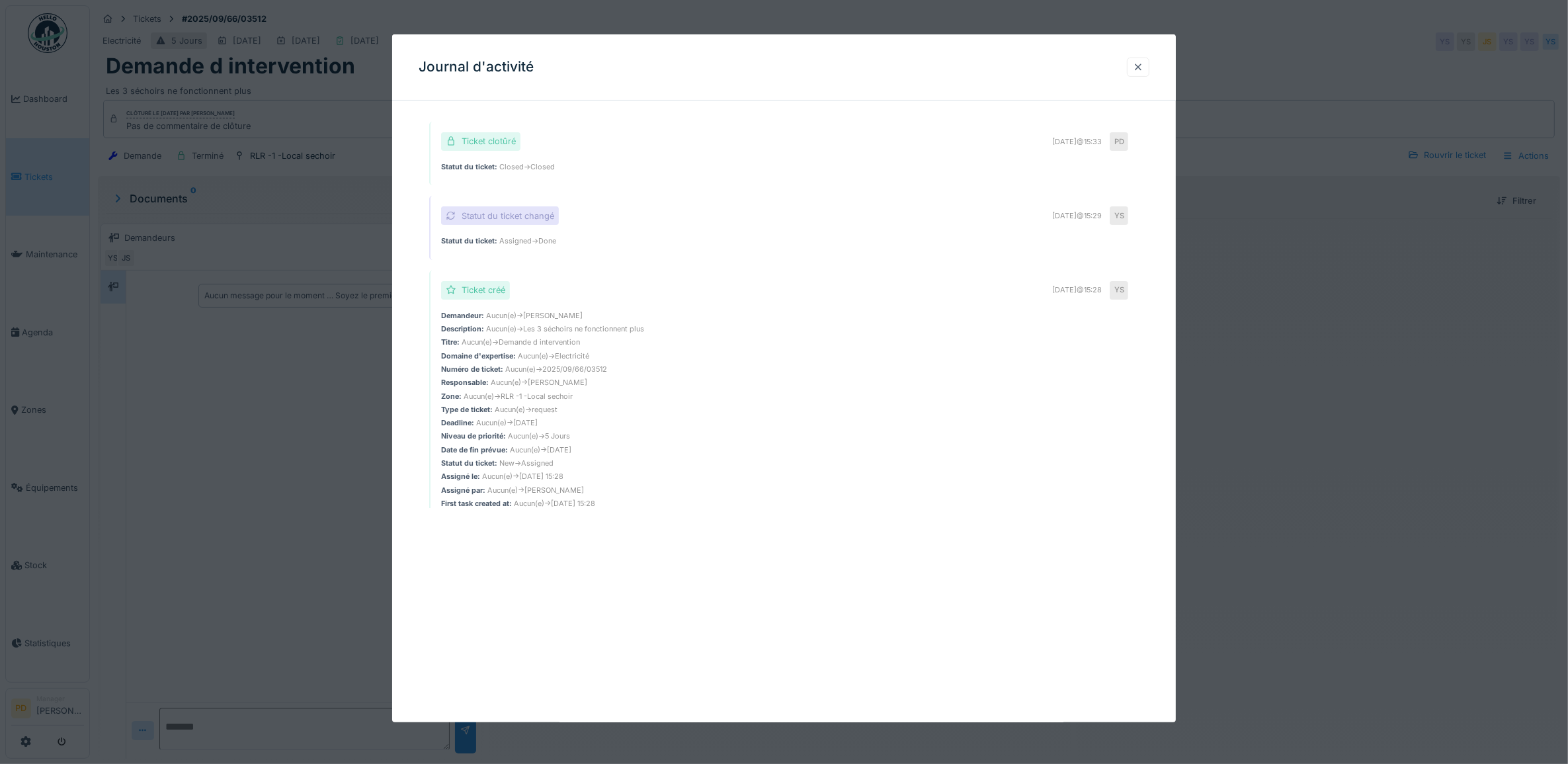
click at [1150, 70] on div at bounding box center [1138, 66] width 23 height 19
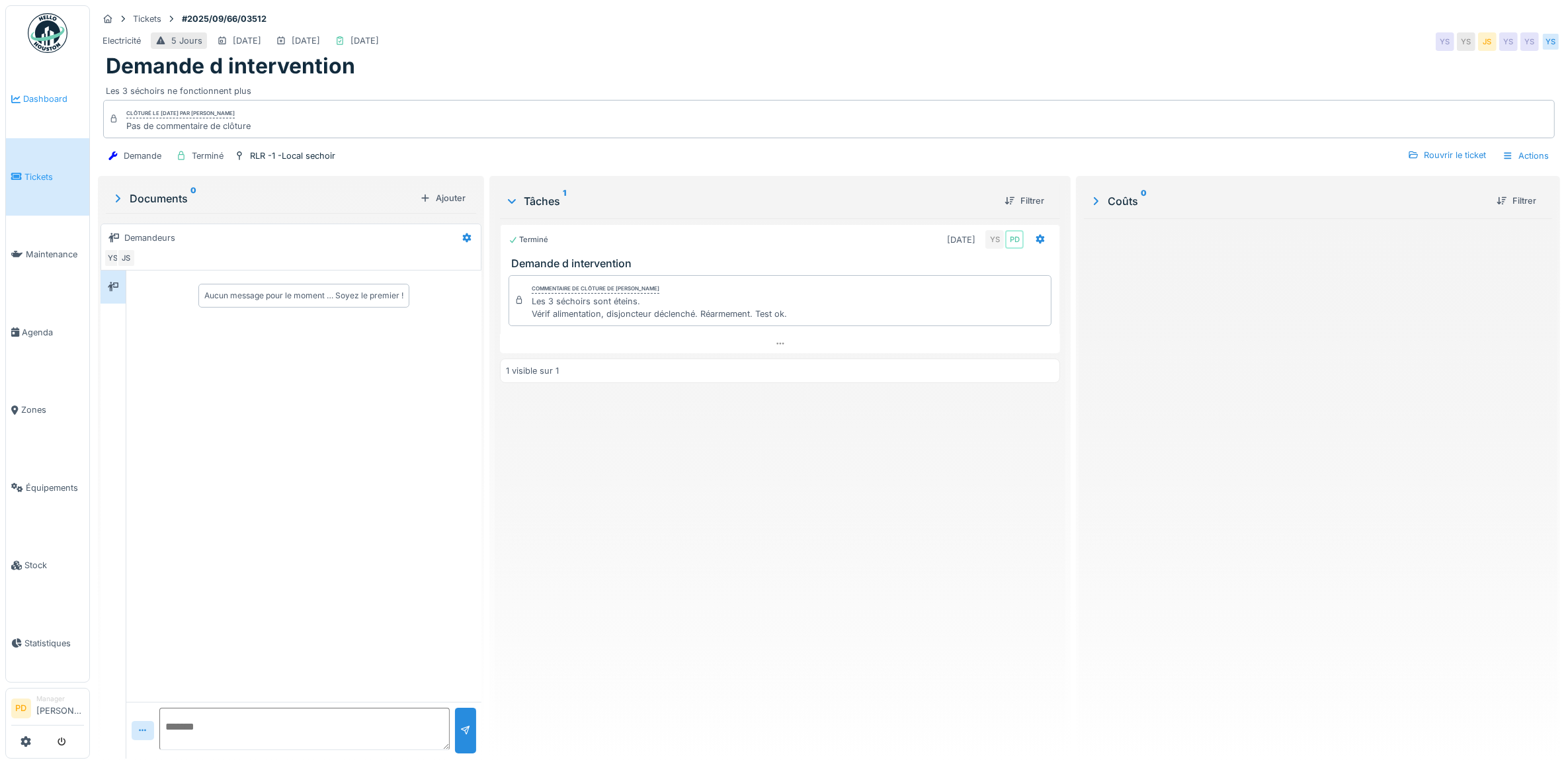
click at [54, 102] on span "Dashboard" at bounding box center [54, 98] width 61 height 13
